Goal: Register for event/course

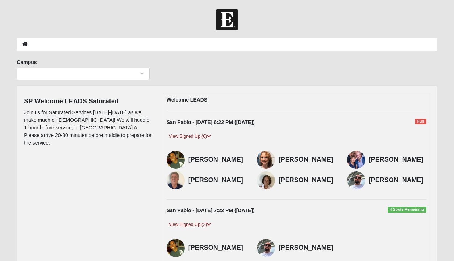
scroll to position [74, 0]
